Goal: Obtain resource: Download file/media

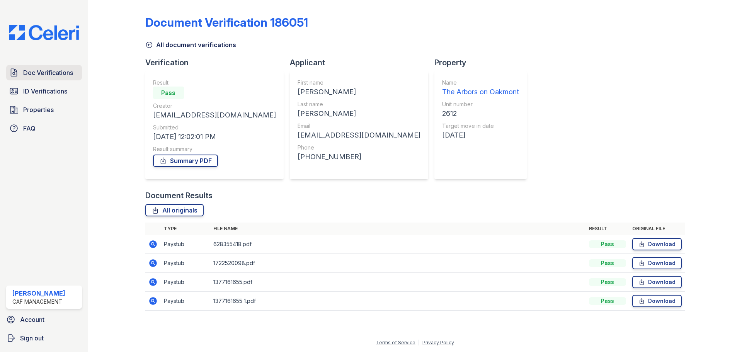
click at [37, 74] on span "Doc Verifications" at bounding box center [48, 72] width 50 height 9
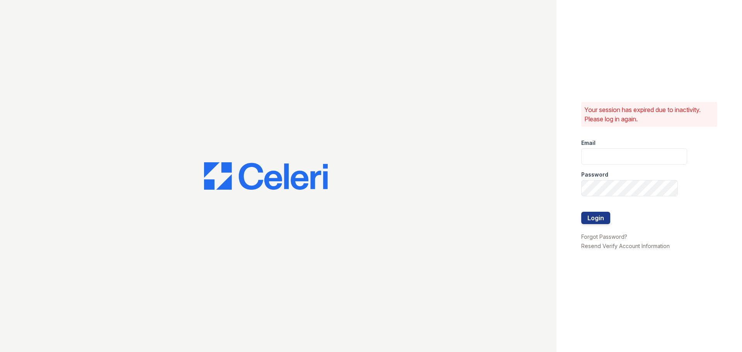
type input "arbors2@cafmanagement.com"
click at [601, 218] on button "Login" at bounding box center [596, 218] width 29 height 12
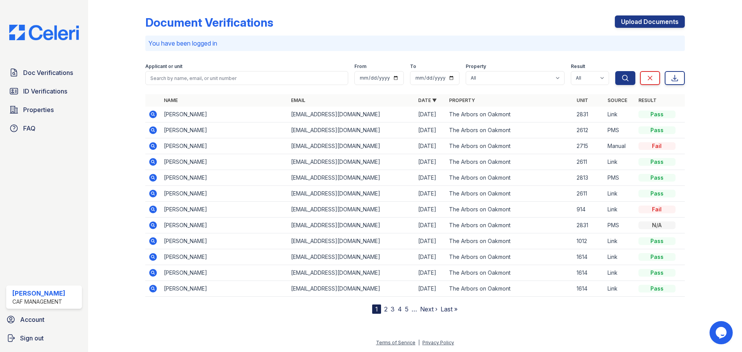
click at [154, 130] on icon at bounding box center [152, 130] width 9 height 9
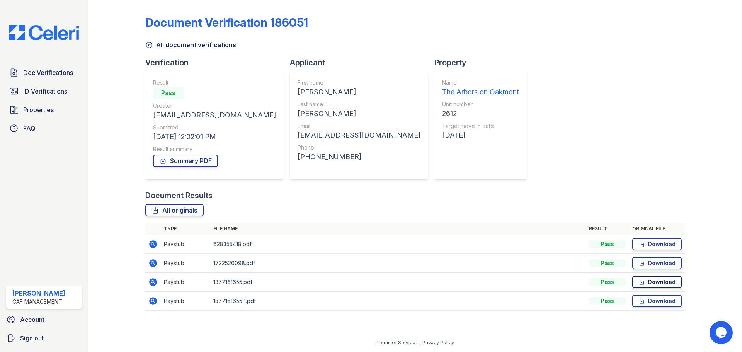
click at [673, 283] on link "Download" at bounding box center [657, 282] width 49 height 12
click at [654, 304] on link "Download" at bounding box center [657, 301] width 49 height 12
click at [58, 70] on span "Doc Verifications" at bounding box center [48, 72] width 50 height 9
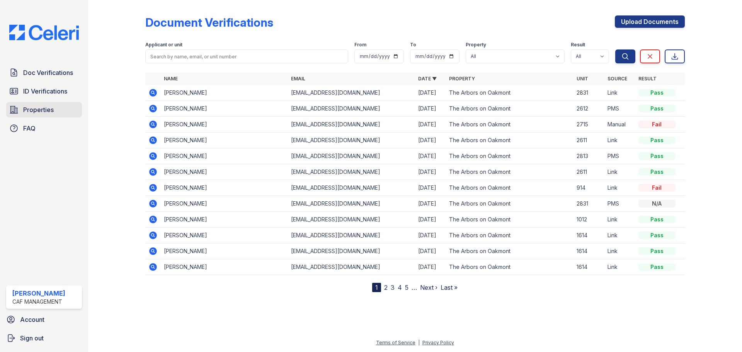
click at [43, 107] on span "Properties" at bounding box center [38, 109] width 31 height 9
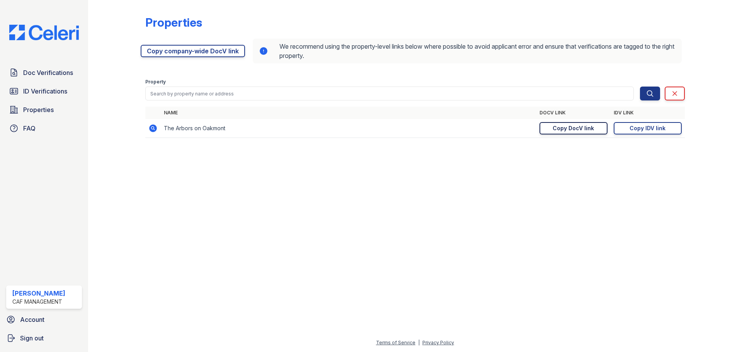
click at [580, 131] on div "Copy DocV link" at bounding box center [573, 129] width 41 height 8
